Goal: Navigation & Orientation: Find specific page/section

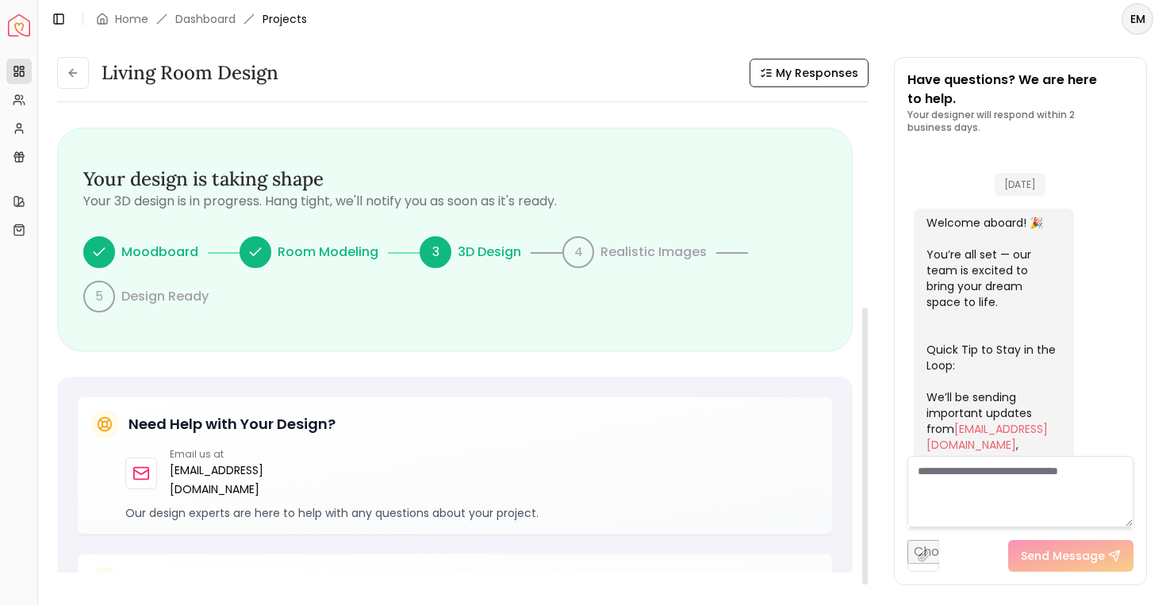
scroll to position [627, 0]
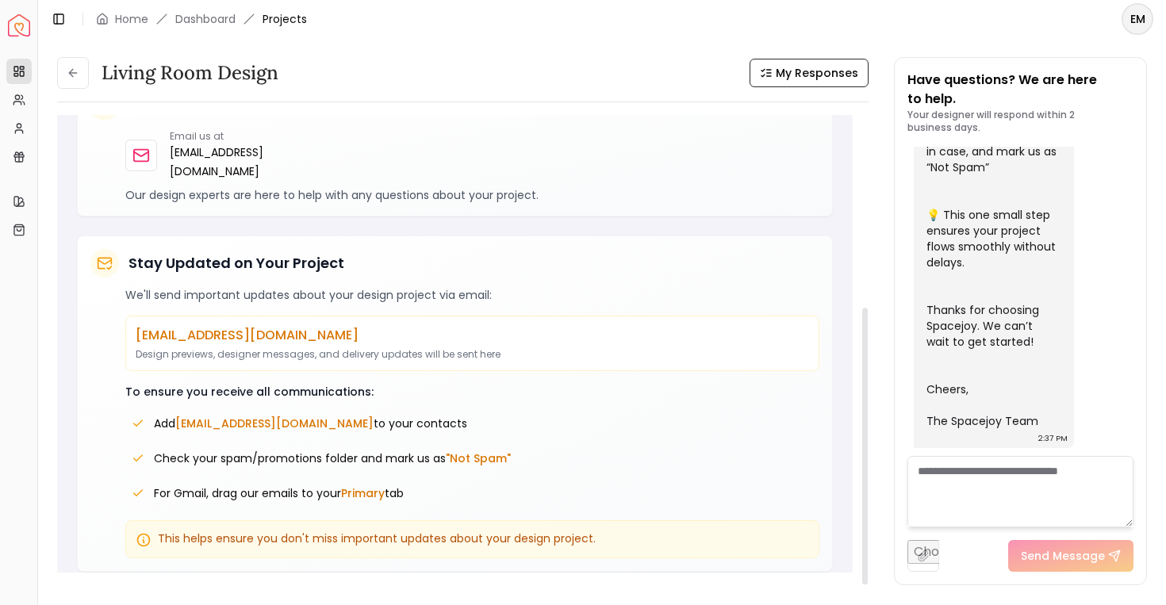
click at [89, 71] on div "Living Room design" at bounding box center [167, 73] width 221 height 32
drag, startPoint x: 80, startPoint y: 71, endPoint x: 92, endPoint y: 67, distance: 12.3
click at [82, 69] on button at bounding box center [73, 73] width 32 height 32
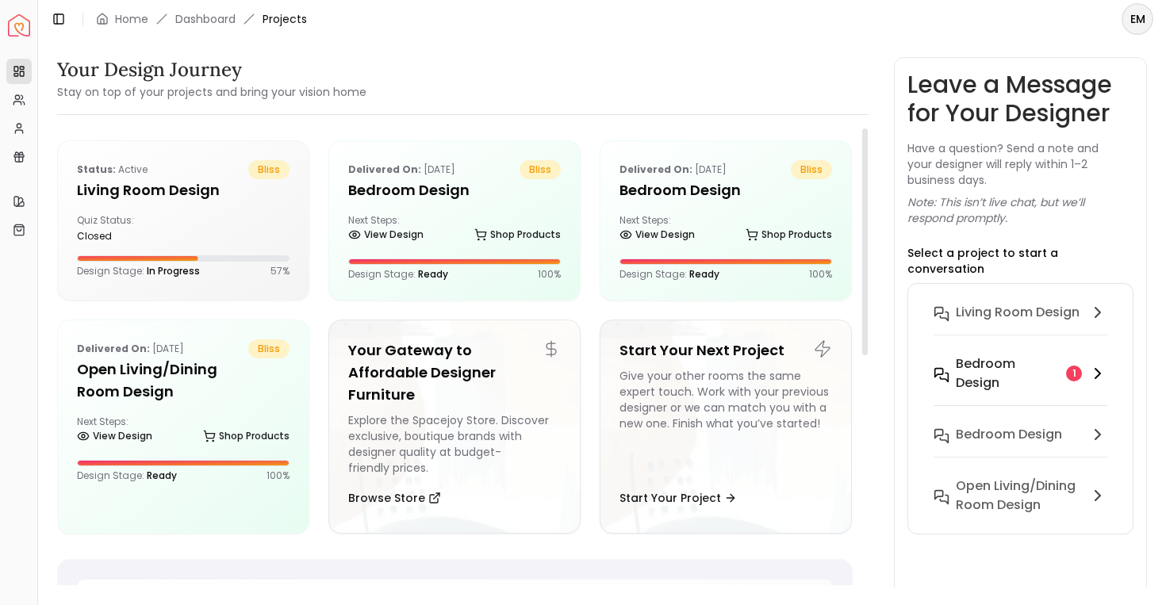
click at [969, 364] on h6 "Bedroom design" at bounding box center [1008, 374] width 105 height 38
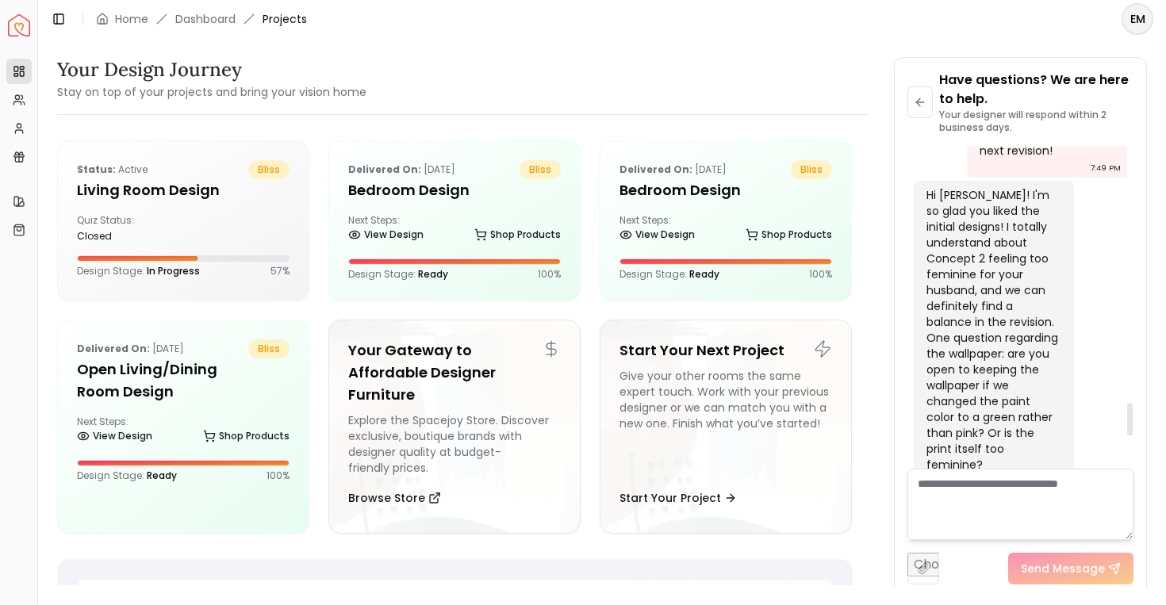
scroll to position [2346, 0]
